Goal: Entertainment & Leisure: Consume media (video, audio)

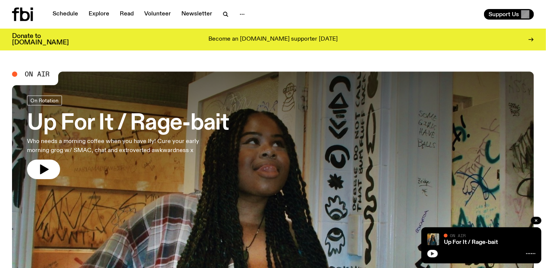
click at [432, 251] on icon "button" at bounding box center [433, 253] width 5 height 5
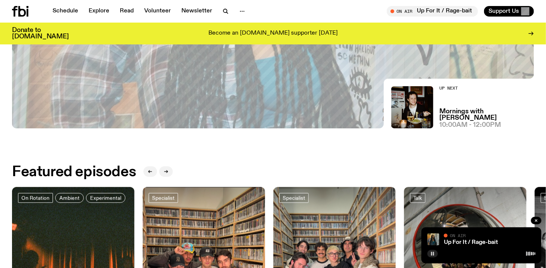
scroll to position [233, 0]
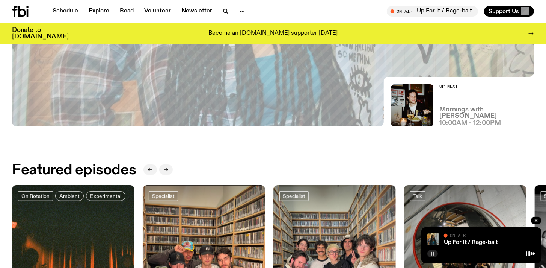
click at [463, 117] on h3 "Mornings with [PERSON_NAME]" at bounding box center [487, 112] width 95 height 13
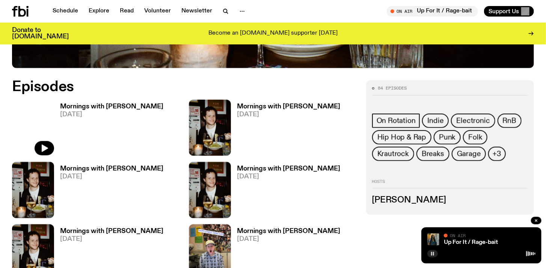
scroll to position [367, 0]
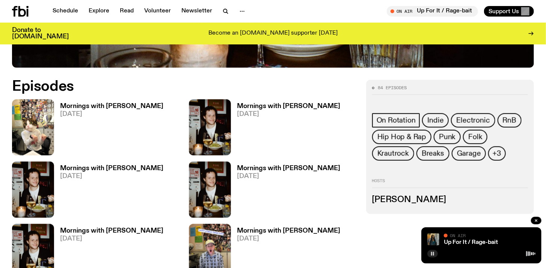
click at [90, 227] on h3 "Mornings with [PERSON_NAME]" at bounding box center [111, 230] width 103 height 6
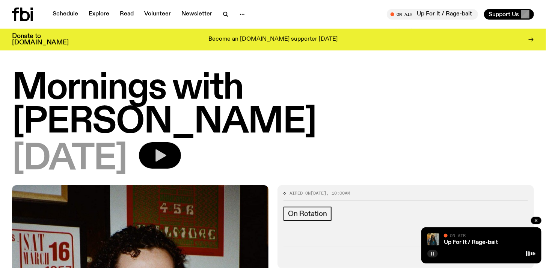
click at [177, 142] on button "button" at bounding box center [160, 155] width 42 height 26
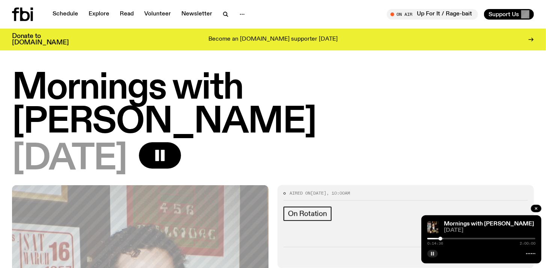
click at [431, 255] on icon "button" at bounding box center [433, 253] width 5 height 5
